Goal: Browse casually: Explore the website without a specific task or goal

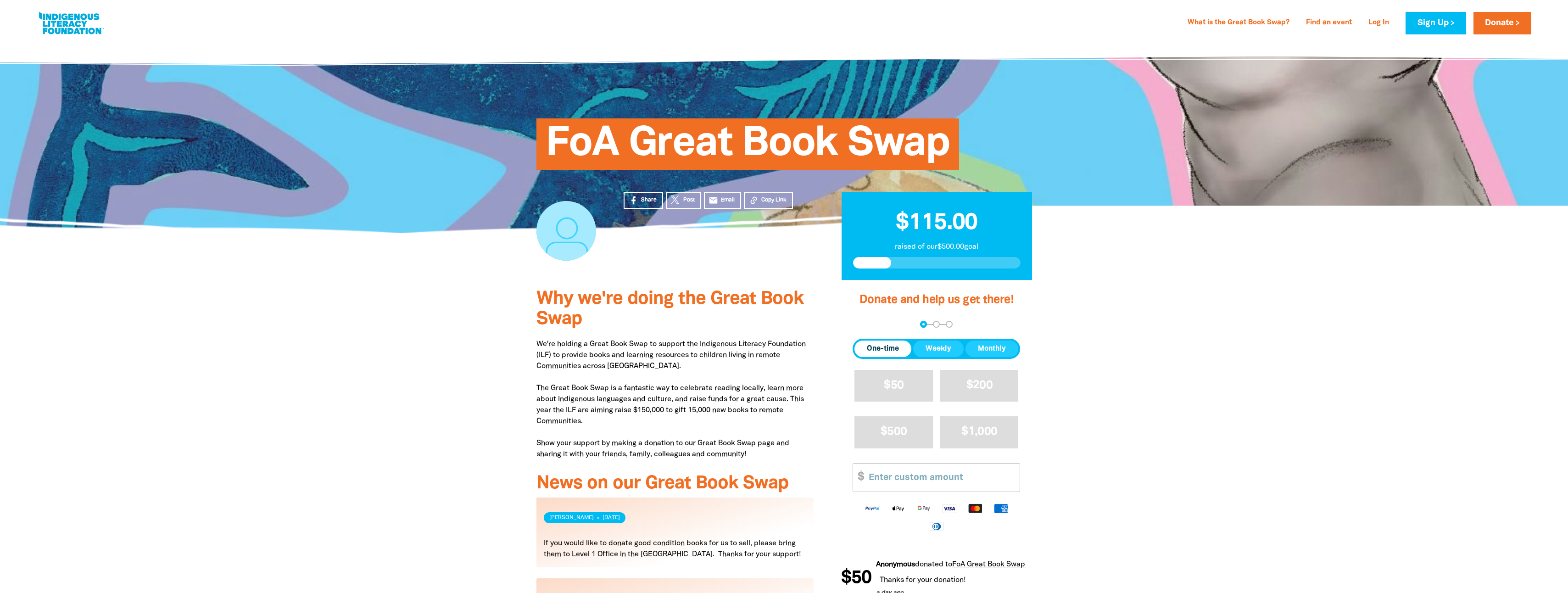
click at [493, 343] on div at bounding box center [784, 482] width 1568 height 404
click at [413, 426] on div at bounding box center [784, 482] width 1568 height 404
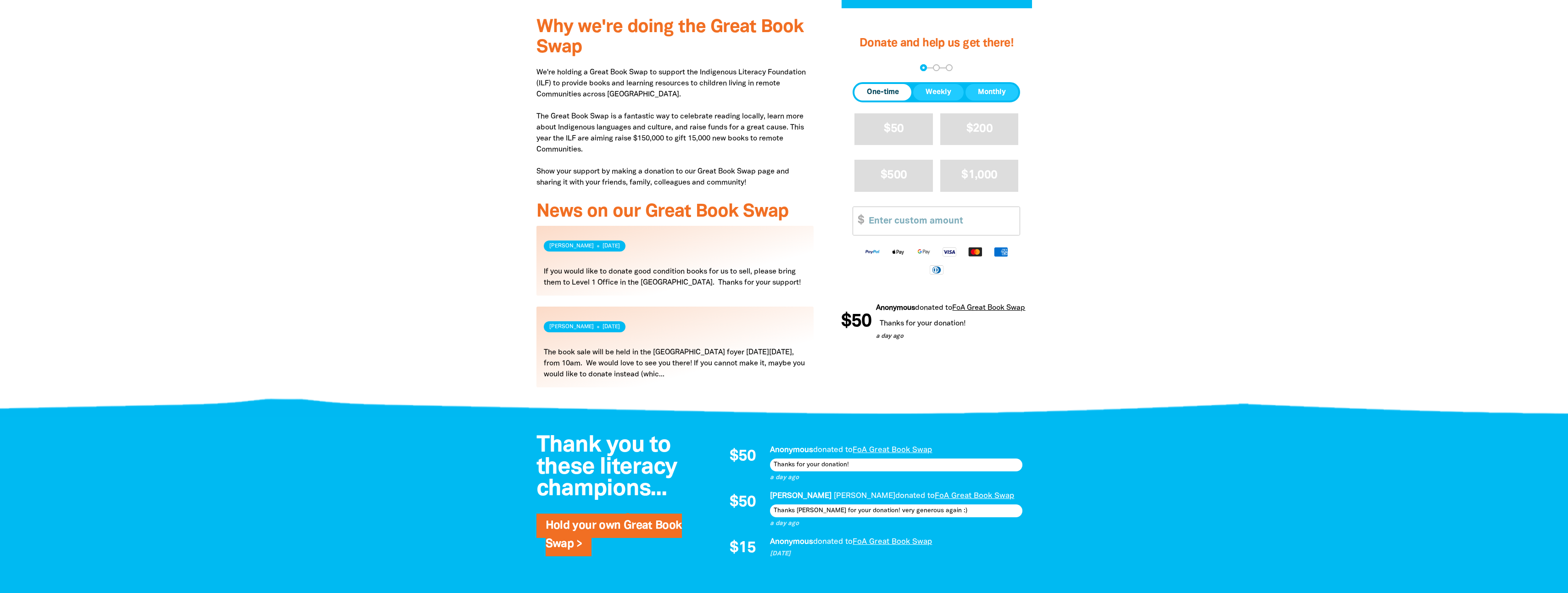
scroll to position [275, 0]
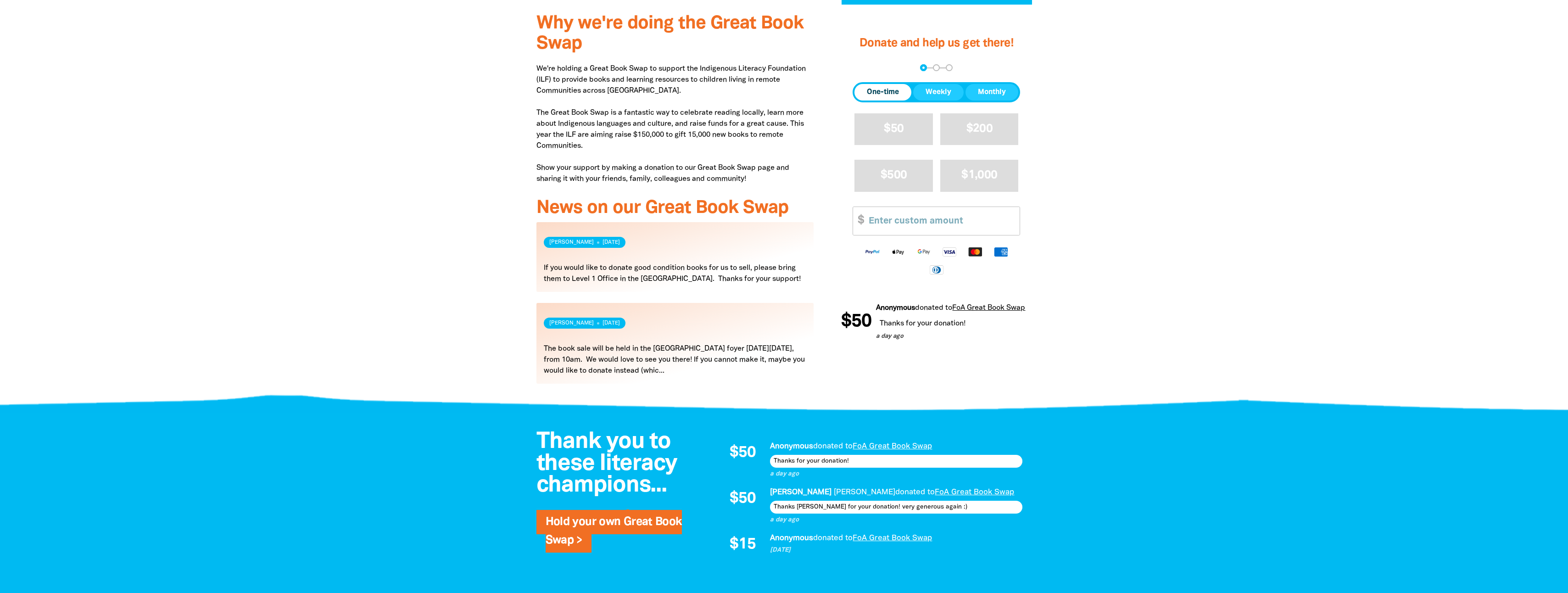
click at [211, 260] on div at bounding box center [784, 207] width 1568 height 404
click at [434, 162] on div at bounding box center [784, 207] width 1568 height 404
click at [466, 188] on div at bounding box center [784, 207] width 1568 height 404
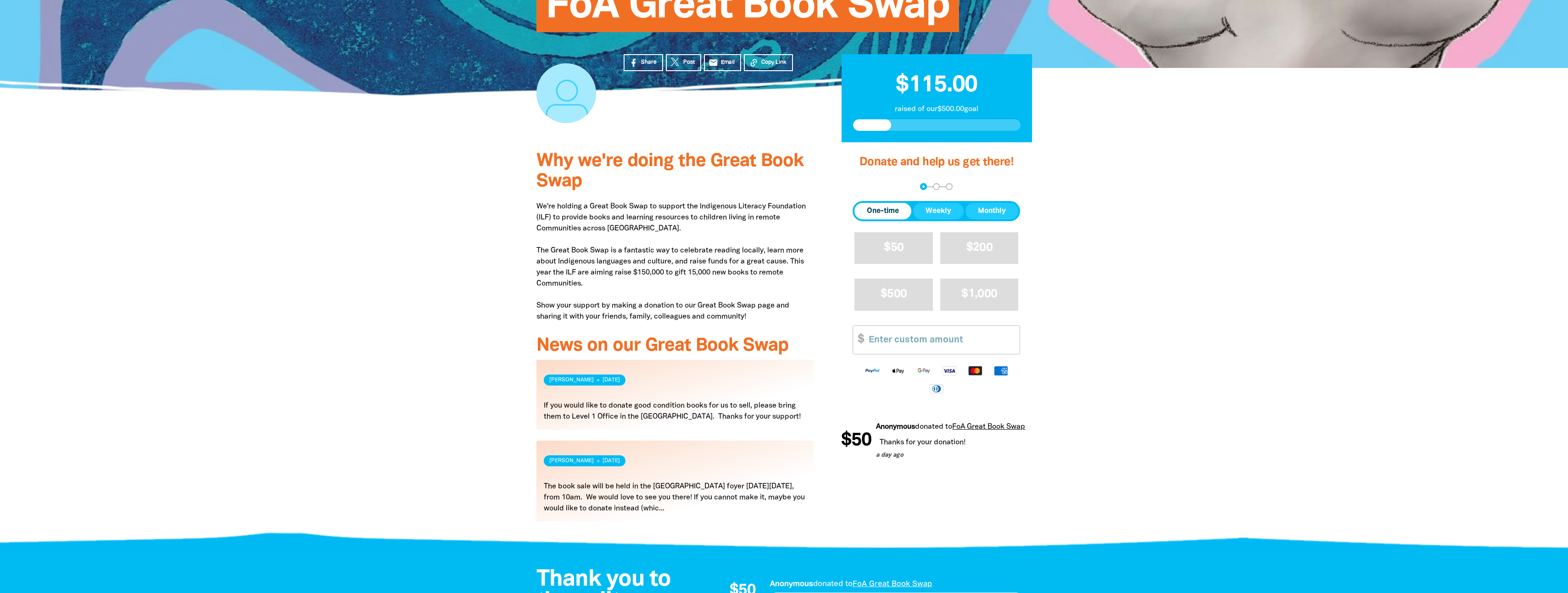
scroll to position [46, 0]
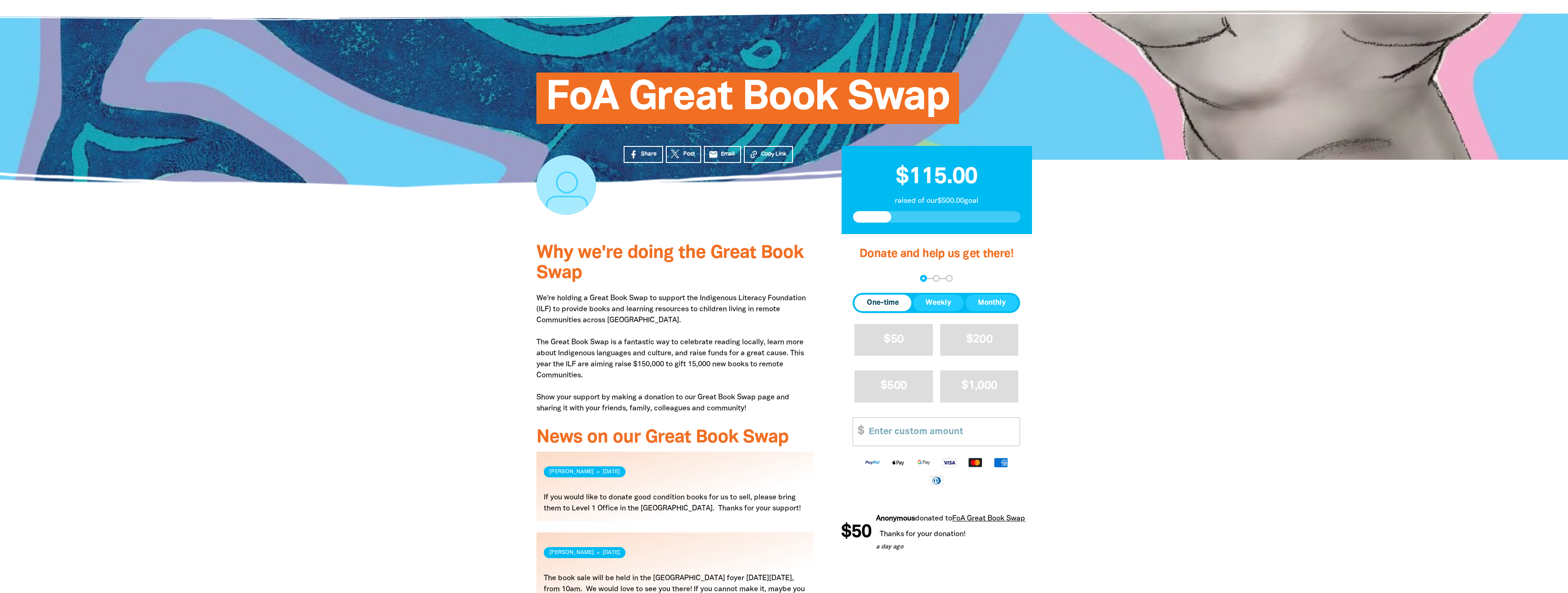
click at [501, 376] on div at bounding box center [784, 436] width 1568 height 404
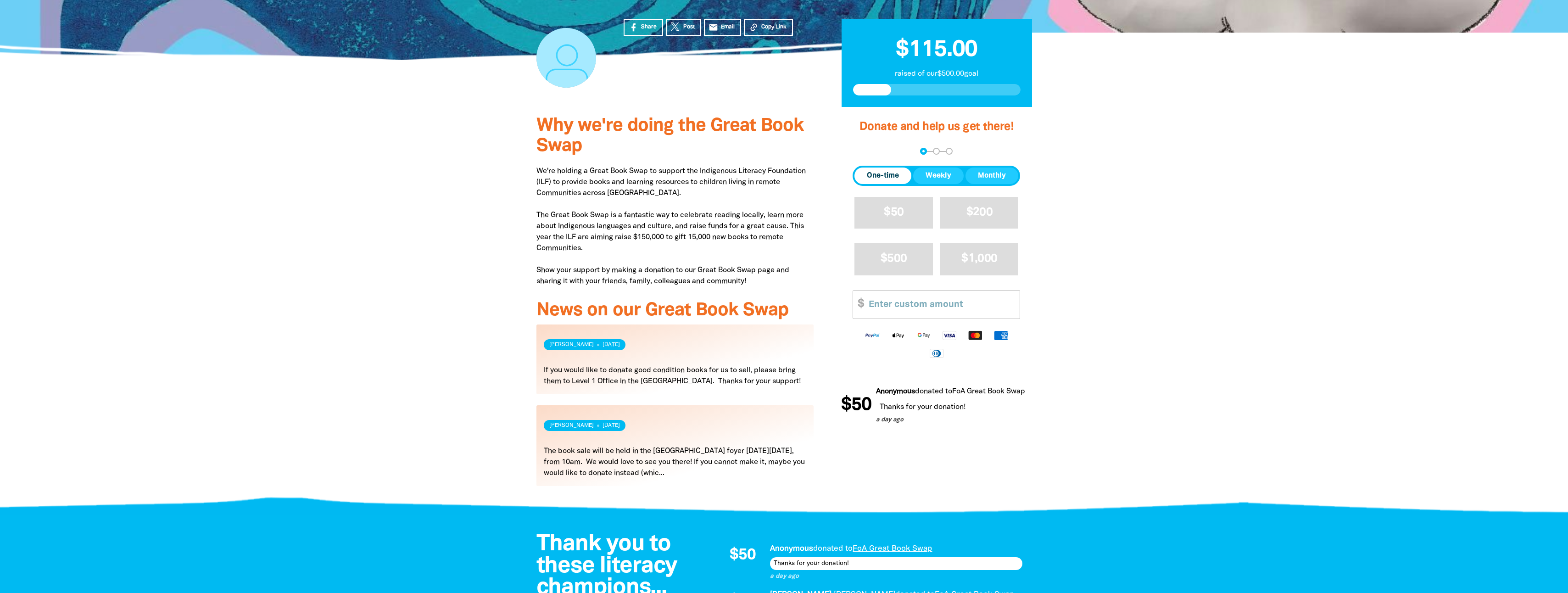
scroll to position [183, 0]
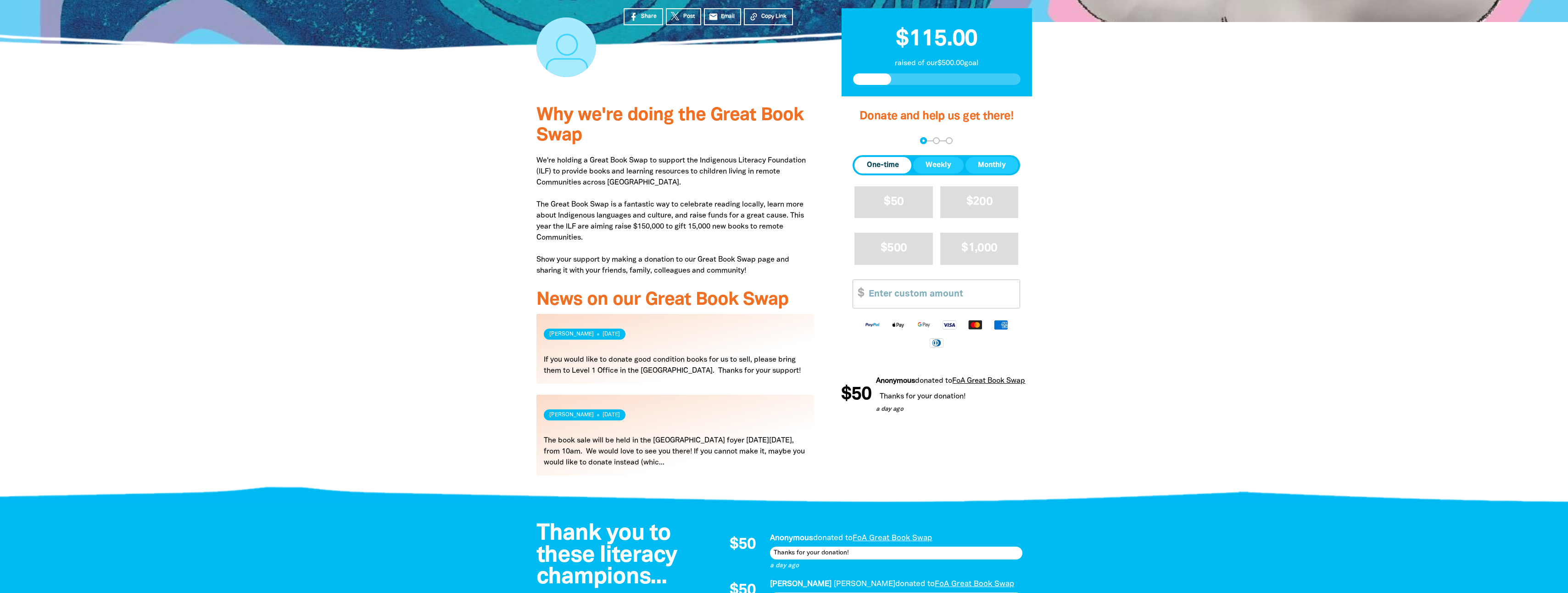
click at [459, 372] on div at bounding box center [784, 298] width 1568 height 404
click at [315, 296] on div at bounding box center [784, 298] width 1568 height 404
click at [428, 311] on div at bounding box center [784, 298] width 1568 height 404
